Goal: Find specific page/section

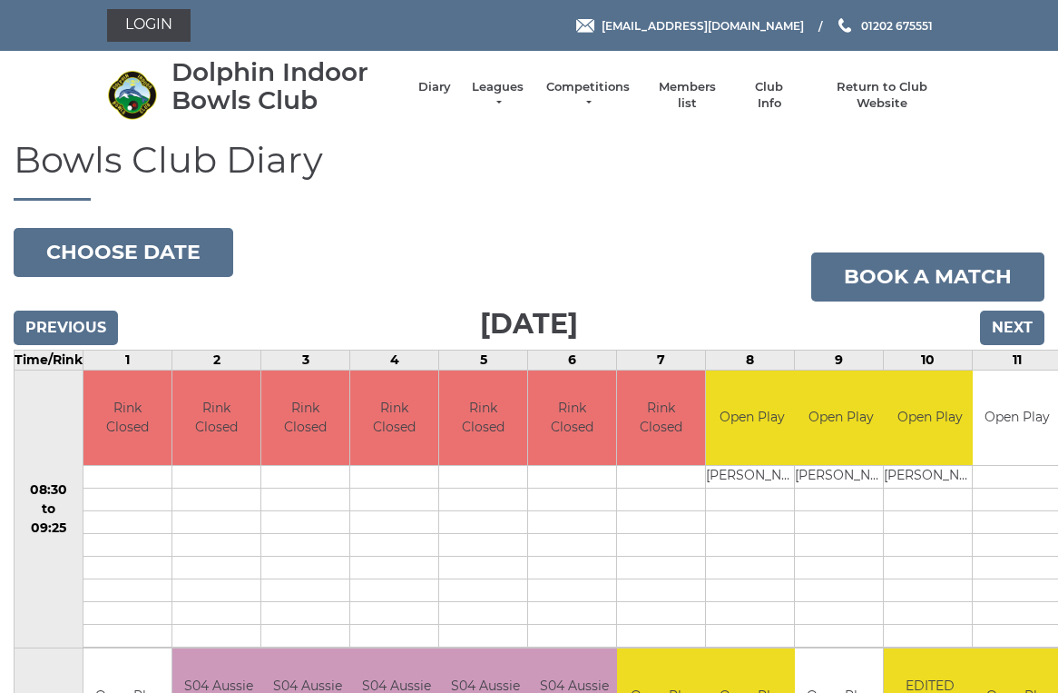
scroll to position [7, 0]
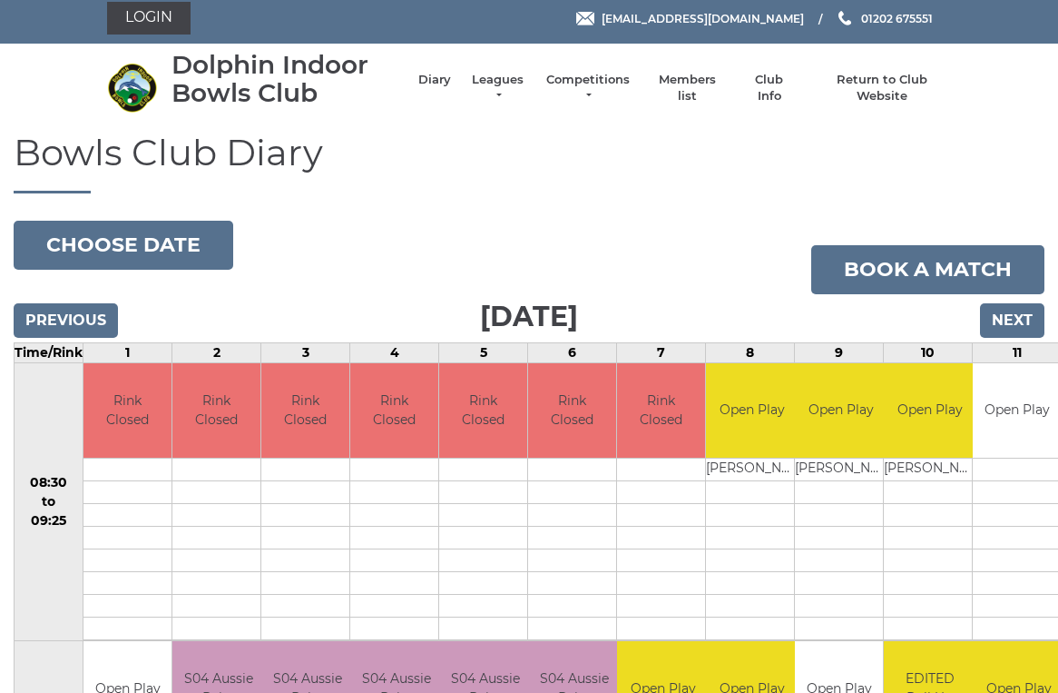
click at [715, 82] on link "Members list" at bounding box center [686, 88] width 75 height 33
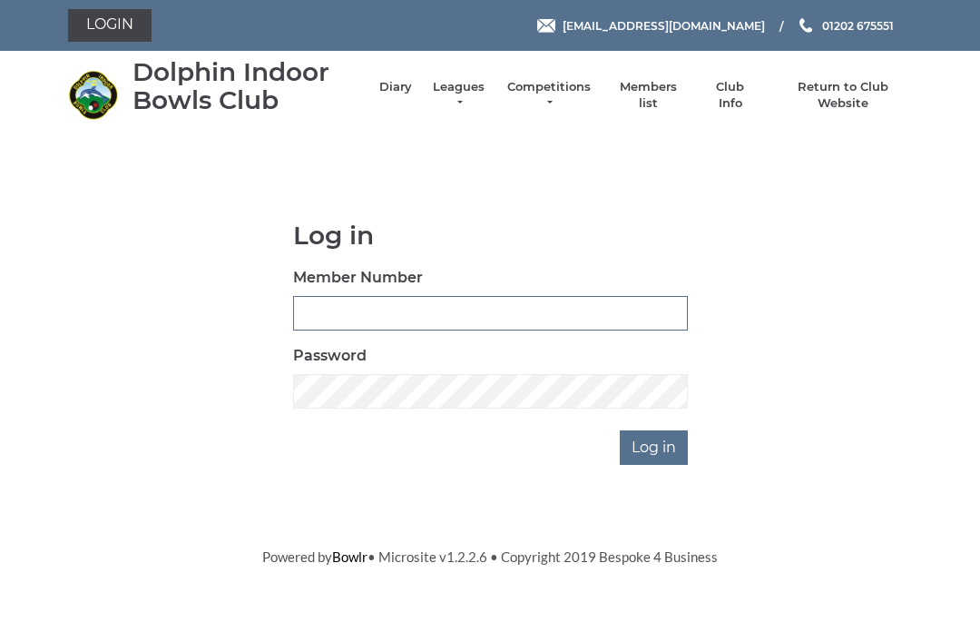
click at [328, 316] on input "Member Number" at bounding box center [490, 313] width 395 height 34
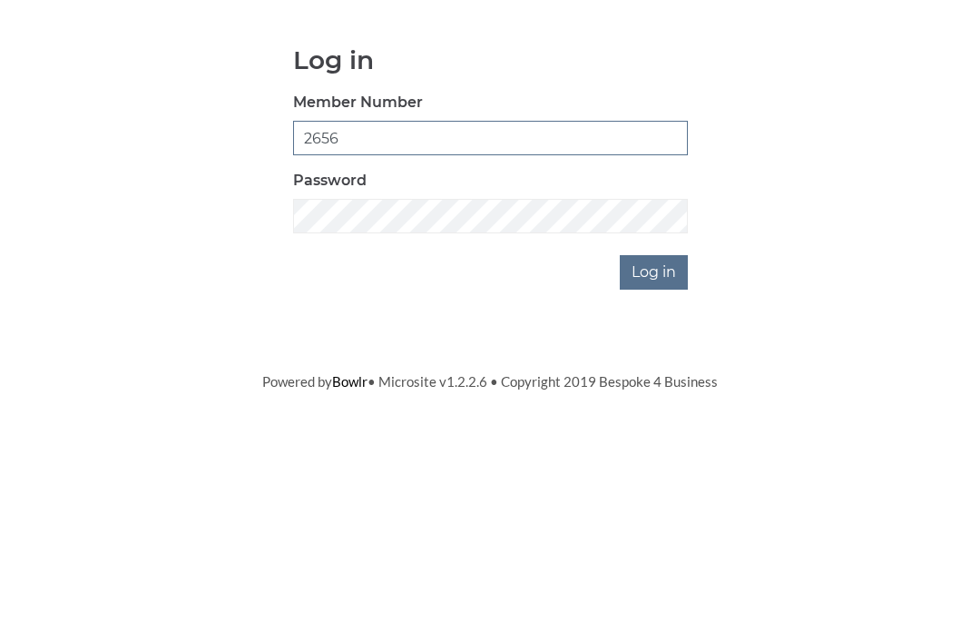
type input "2656"
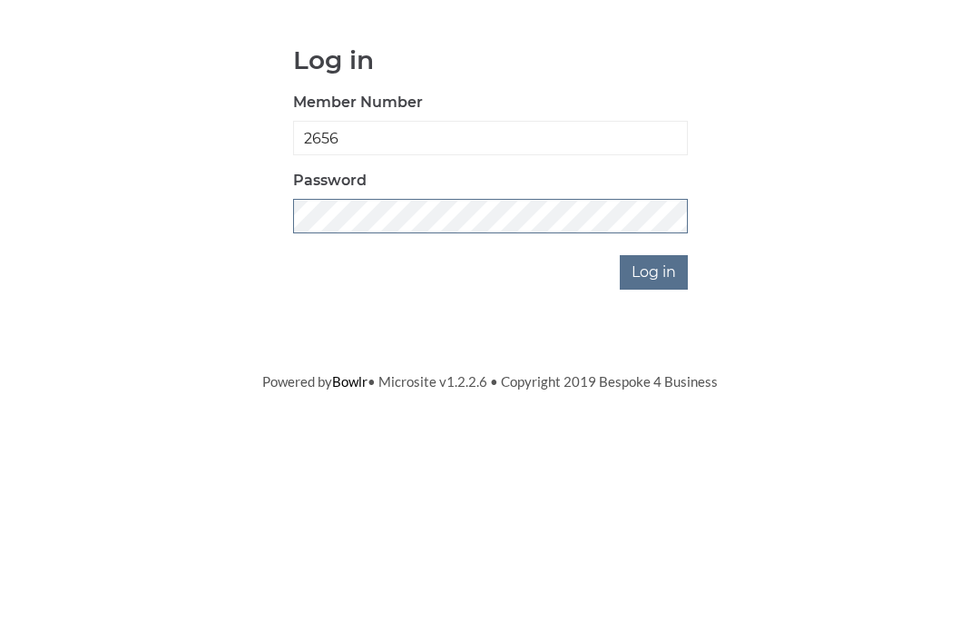
click at [655, 430] on input "Log in" at bounding box center [654, 447] width 68 height 34
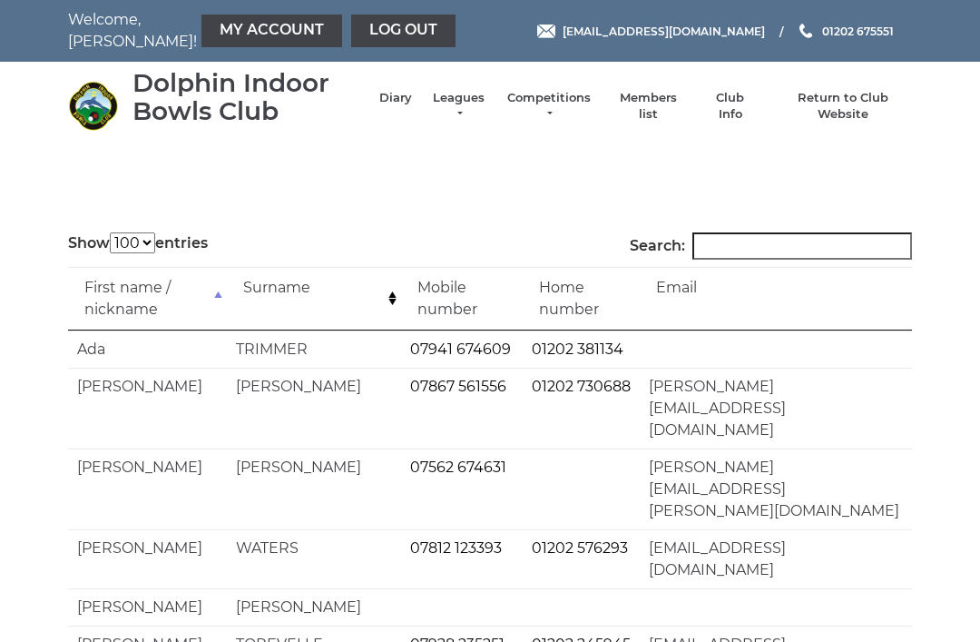
select select "100"
click at [742, 248] on input "Search:" at bounding box center [803, 245] width 220 height 27
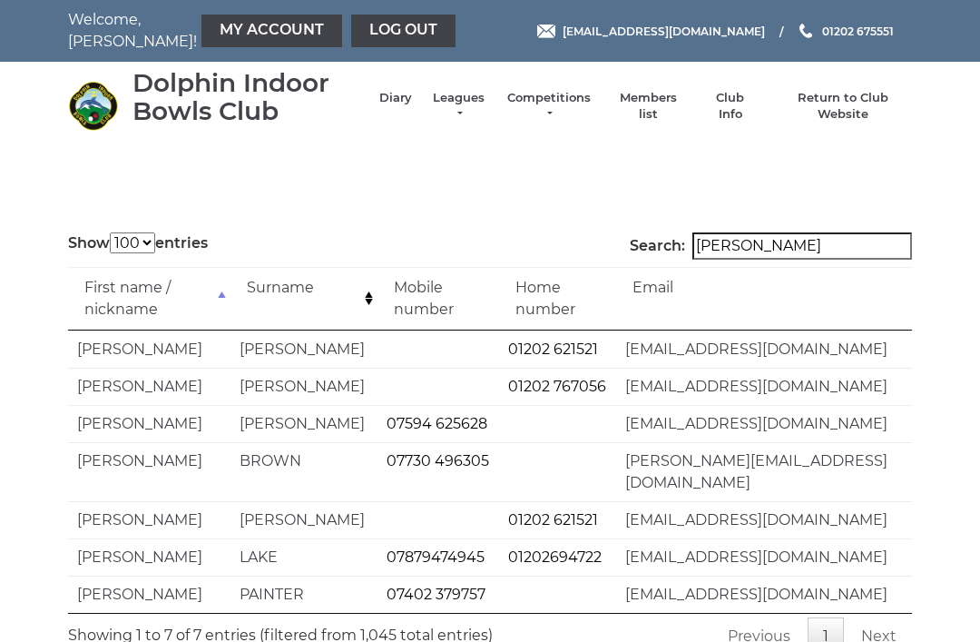
type input "Trevor"
click at [351, 34] on link "Log out" at bounding box center [403, 31] width 104 height 33
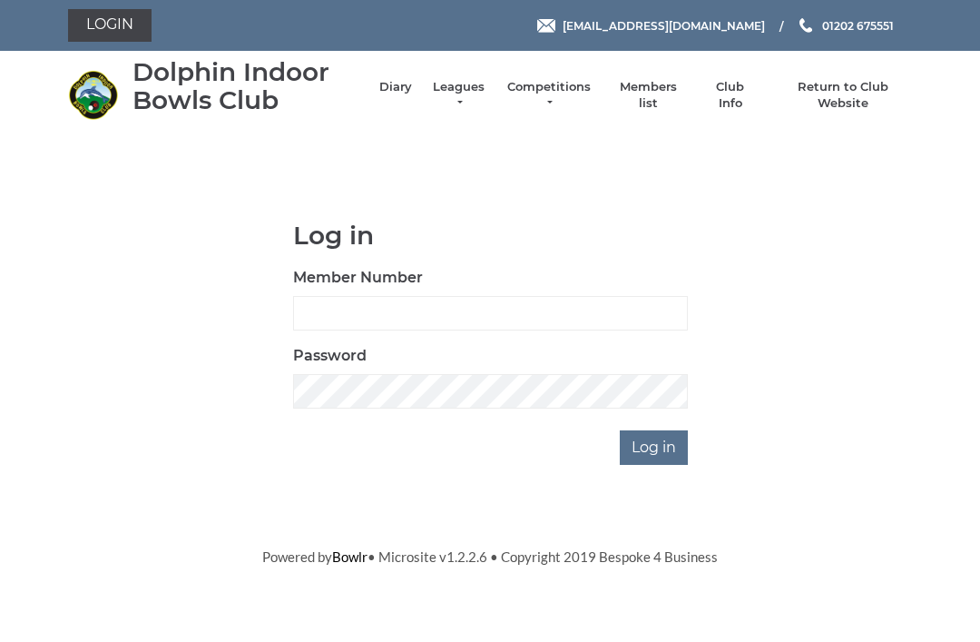
click at [850, 96] on link "Return to Club Website" at bounding box center [843, 95] width 137 height 33
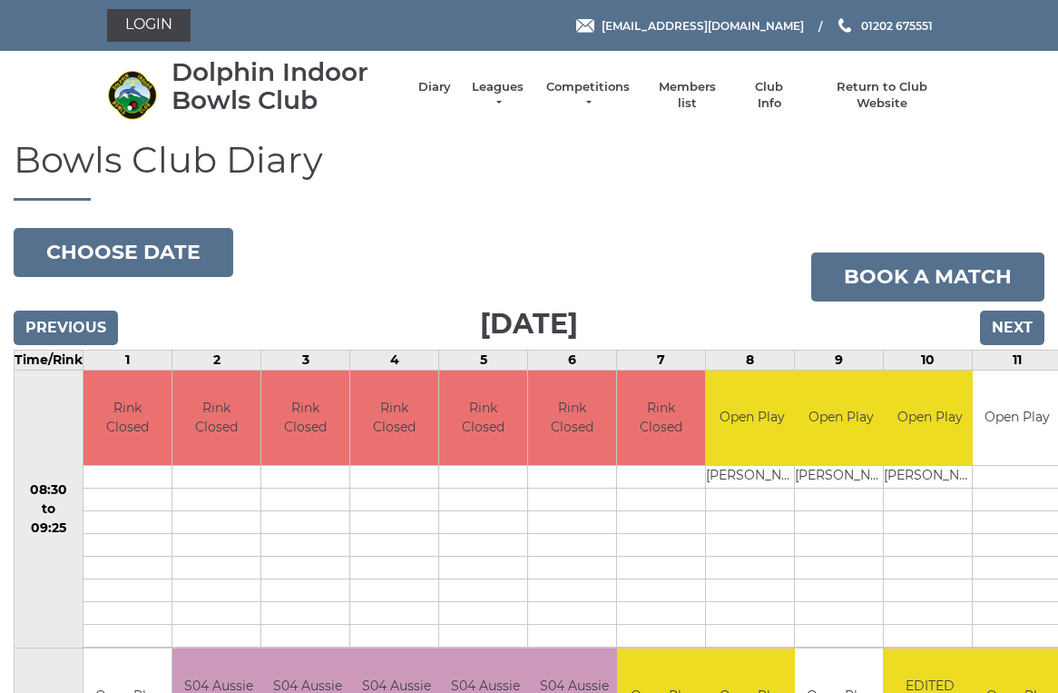
click at [1025, 328] on input "Next" at bounding box center [1012, 327] width 64 height 34
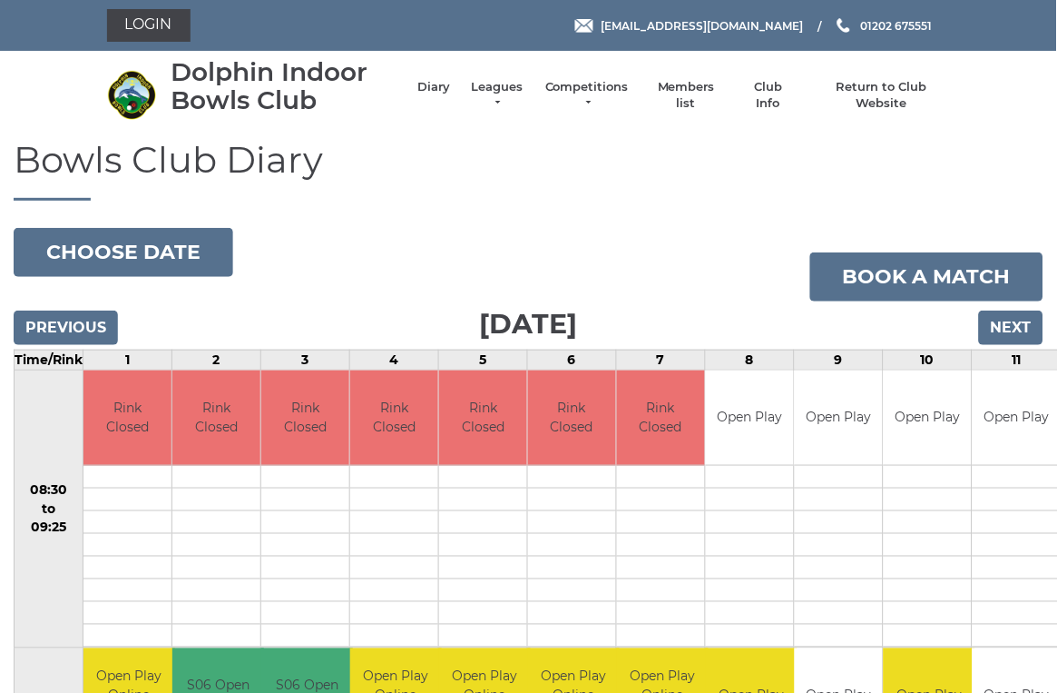
click at [1013, 327] on input "Next" at bounding box center [1011, 327] width 64 height 34
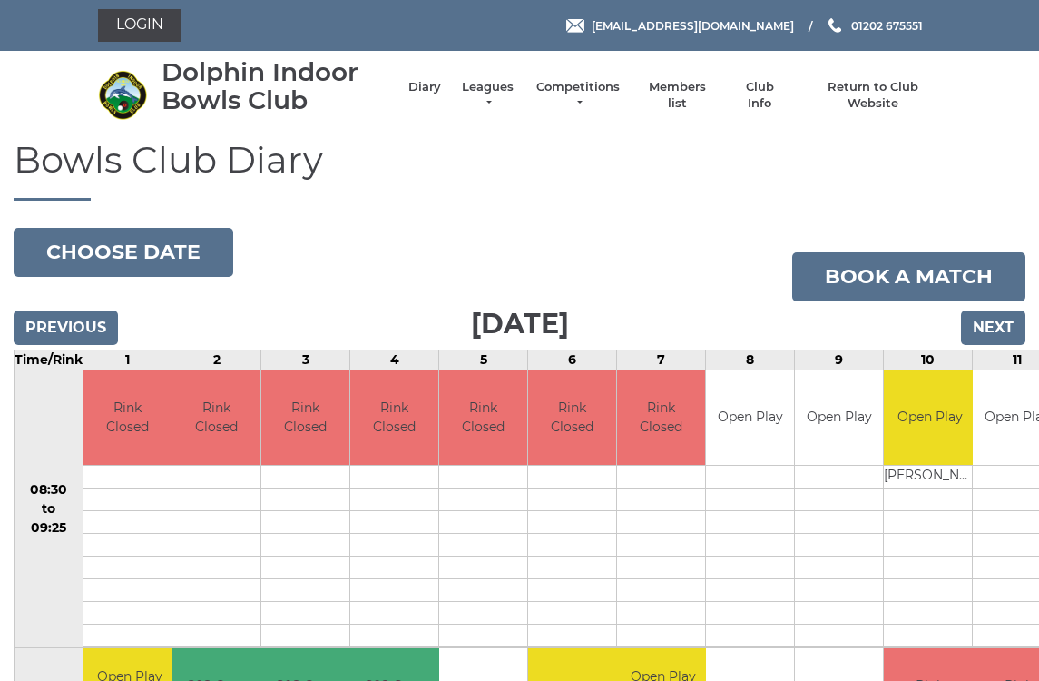
click at [991, 329] on input "Next" at bounding box center [993, 327] width 64 height 34
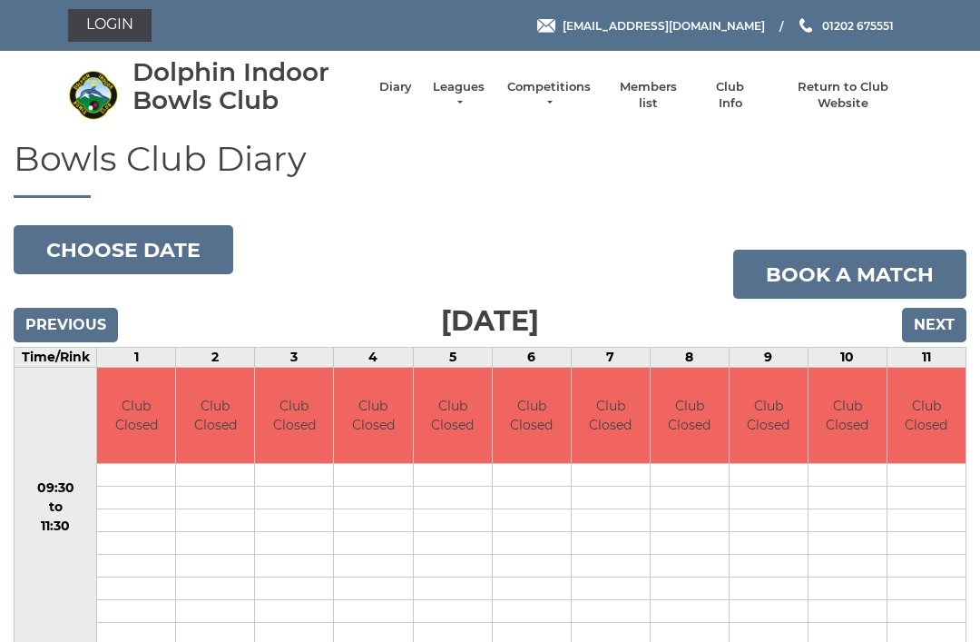
click at [929, 325] on input "Next" at bounding box center [934, 325] width 64 height 34
click at [929, 329] on input "Next" at bounding box center [934, 325] width 64 height 34
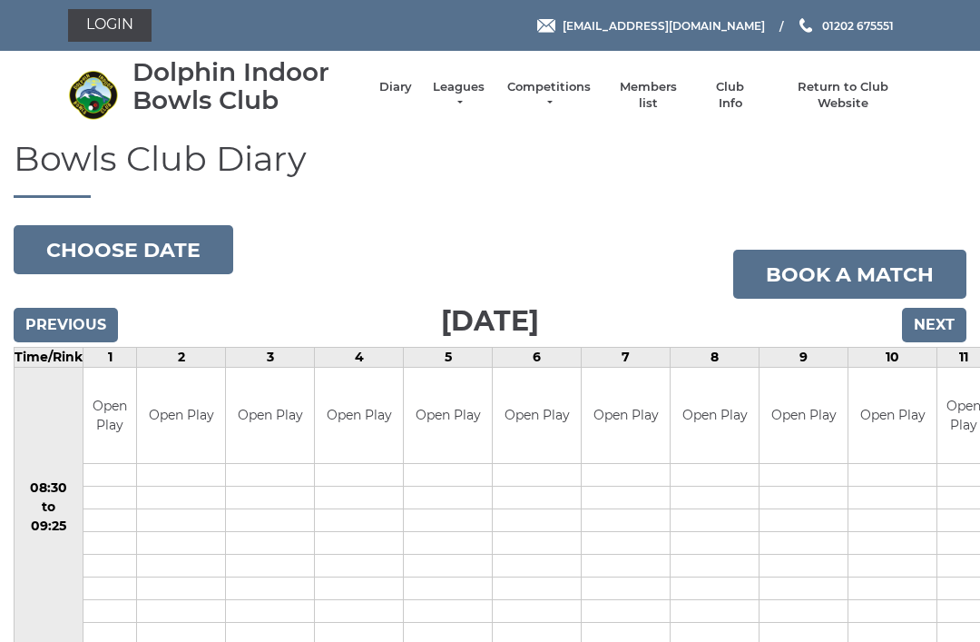
click at [939, 326] on input "Next" at bounding box center [934, 325] width 64 height 34
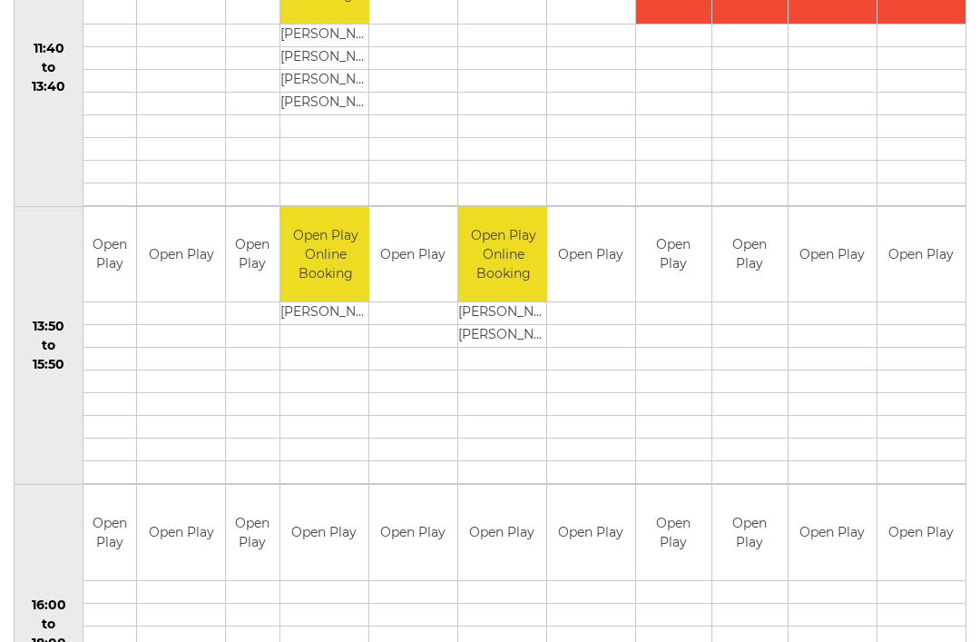
scroll to position [997, 0]
